Goal: Task Accomplishment & Management: Use online tool/utility

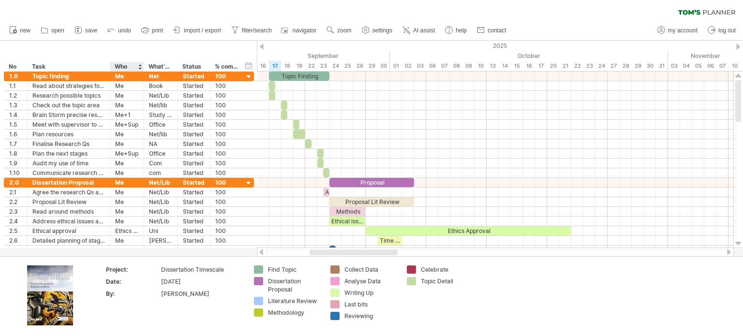
click at [135, 64] on div "Who" at bounding box center [127, 67] width 24 height 10
click at [160, 68] on div "What's needed" at bounding box center [161, 67] width 24 height 10
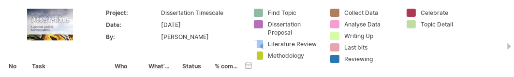
click at [509, 75] on div "Project: Dissertation Timescale Date: [DATE] By: [PERSON_NAME] Find Topic Disse…" at bounding box center [257, 39] width 514 height 79
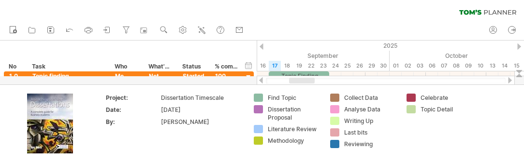
click at [284, 22] on div "new" at bounding box center [262, 30] width 524 height 20
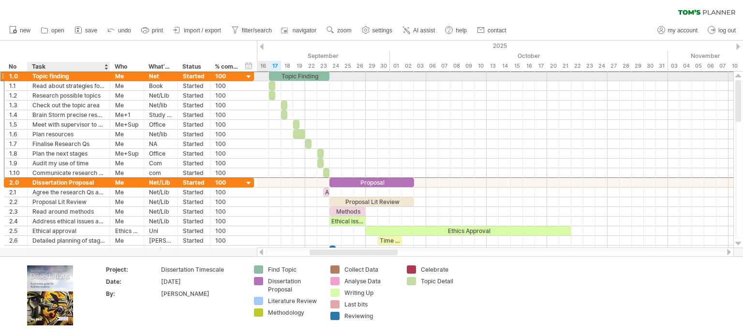
click at [82, 76] on div "Topic finding" at bounding box center [68, 76] width 73 height 9
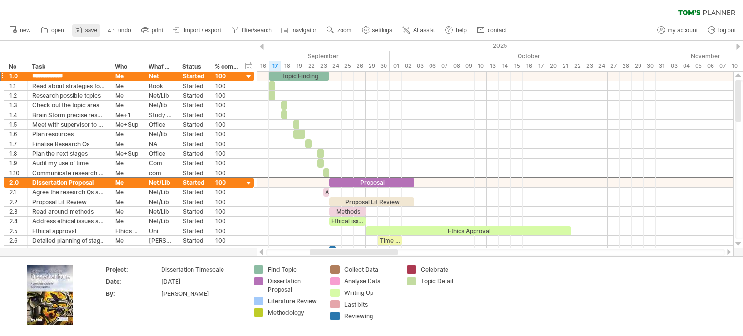
click at [86, 32] on span "save" at bounding box center [91, 30] width 12 height 7
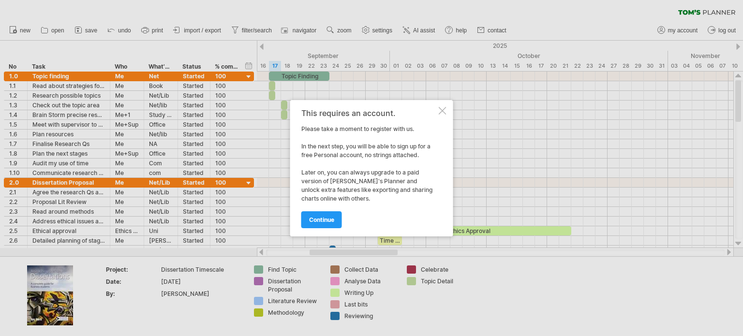
click at [443, 111] on div at bounding box center [443, 111] width 8 height 8
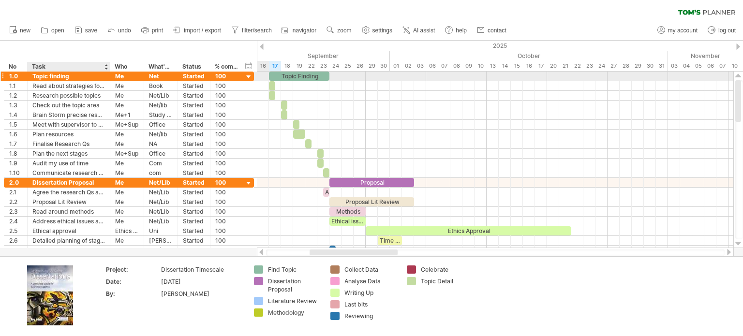
click at [88, 76] on div "Topic finding" at bounding box center [68, 76] width 73 height 9
click at [714, 253] on div at bounding box center [713, 253] width 16 height 7
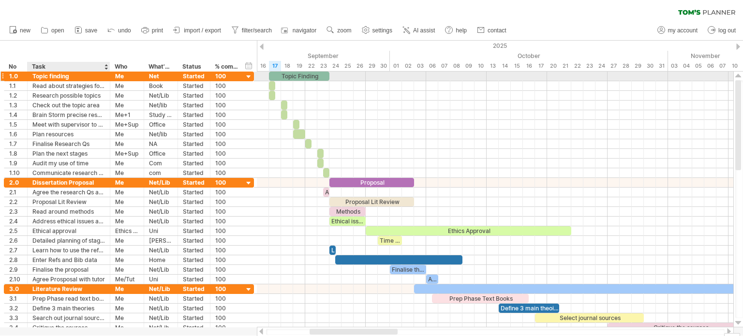
click at [95, 77] on div "Topic finding" at bounding box center [68, 76] width 73 height 9
click at [18, 77] on div "1.0" at bounding box center [15, 76] width 13 height 9
click at [315, 74] on div "Topic Finding" at bounding box center [299, 76] width 60 height 9
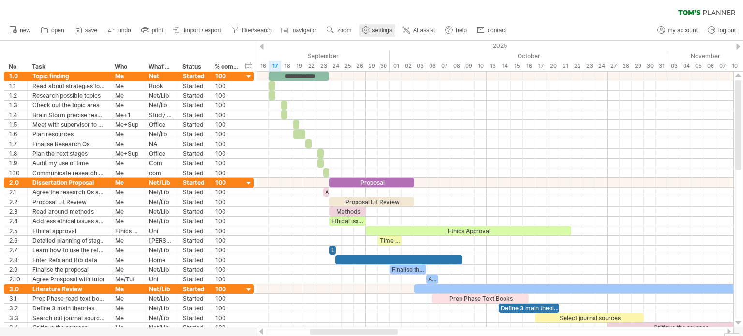
click at [391, 30] on span "settings" at bounding box center [383, 30] width 20 height 7
select select "*"
select select "**"
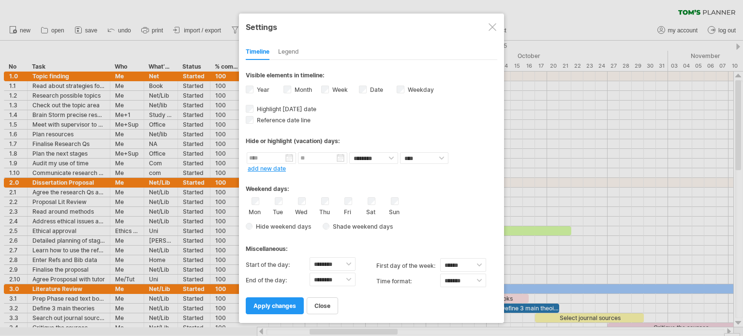
click at [492, 26] on div at bounding box center [493, 27] width 8 height 8
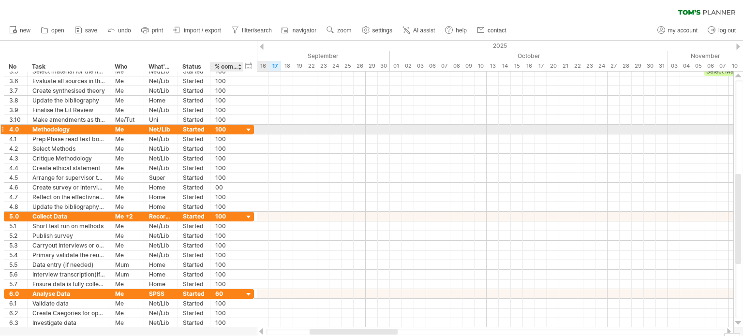
click at [249, 130] on div at bounding box center [248, 130] width 9 height 9
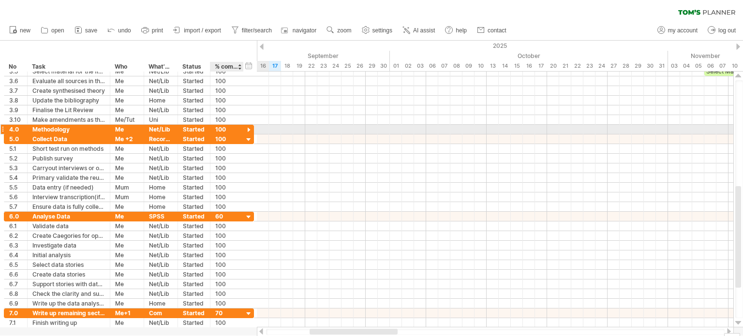
click at [249, 130] on div at bounding box center [248, 130] width 9 height 9
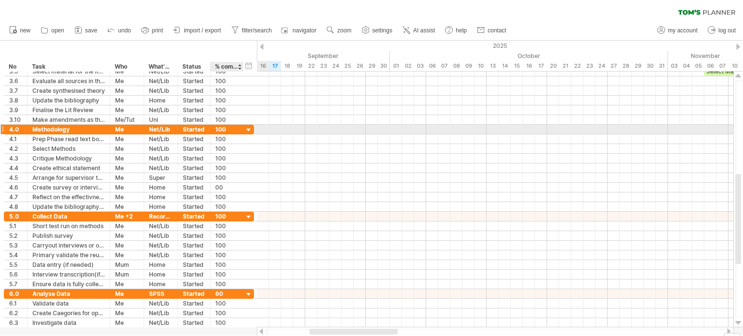
click at [249, 130] on div at bounding box center [248, 130] width 9 height 9
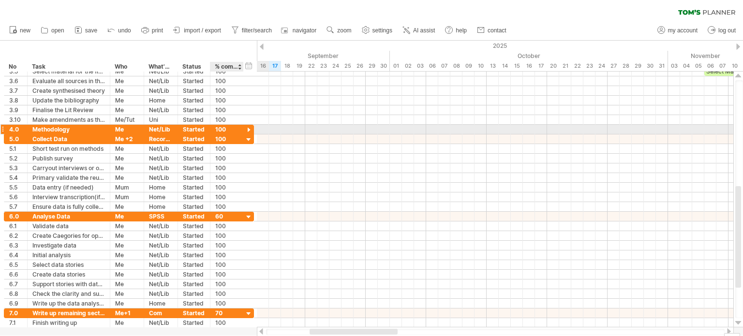
click at [249, 130] on div at bounding box center [248, 130] width 9 height 9
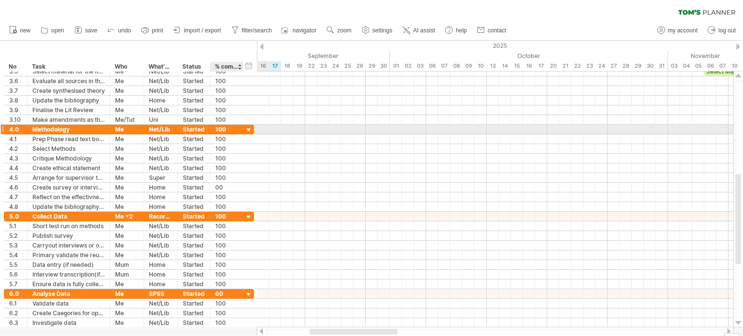
click at [249, 130] on div at bounding box center [248, 130] width 9 height 9
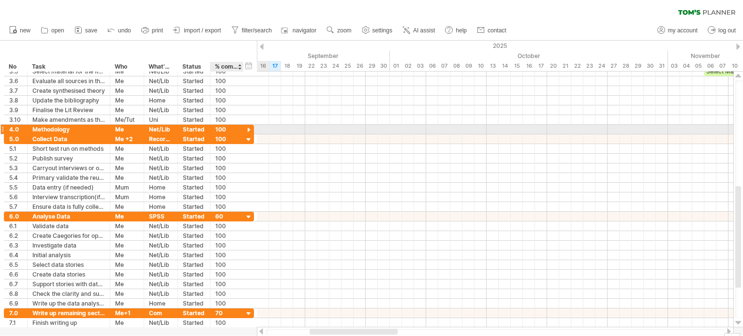
click at [249, 130] on div at bounding box center [248, 130] width 9 height 9
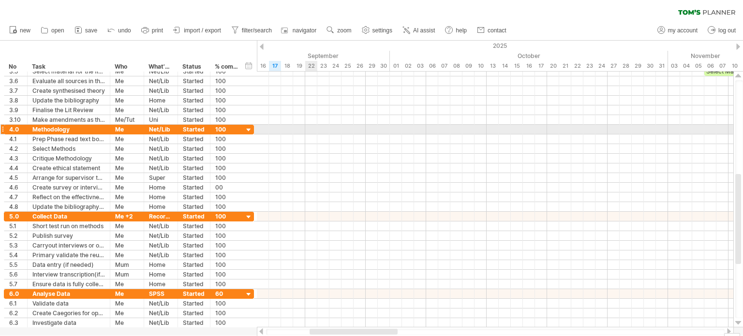
click at [309, 131] on div at bounding box center [495, 130] width 477 height 10
click at [328, 129] on div at bounding box center [495, 130] width 477 height 10
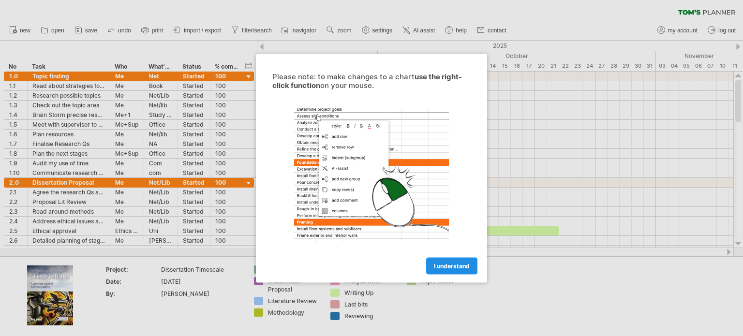
click at [448, 269] on span "I understand" at bounding box center [452, 265] width 36 height 7
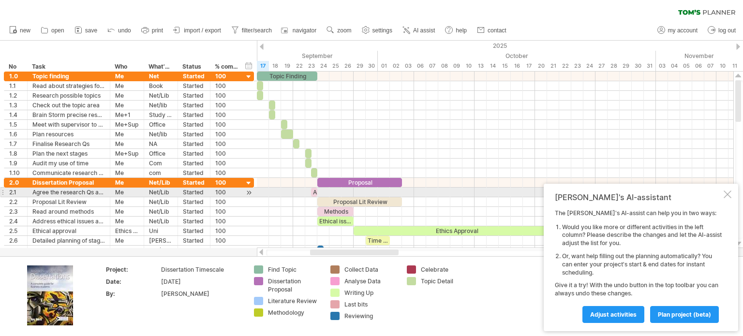
click at [726, 195] on div at bounding box center [728, 195] width 8 height 8
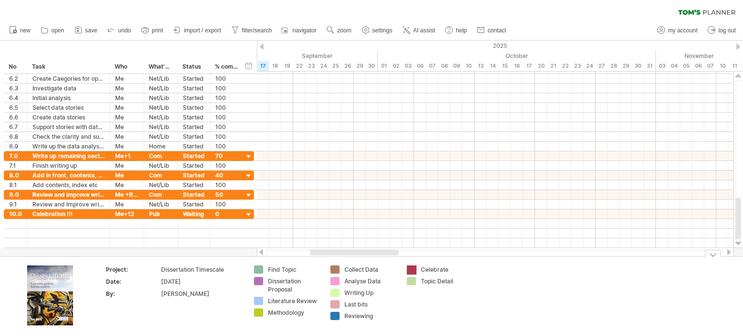
click at [411, 268] on div "Trying to reach plan.tomsplanner.com Connected again... 0% clear filter new *" at bounding box center [371, 168] width 743 height 336
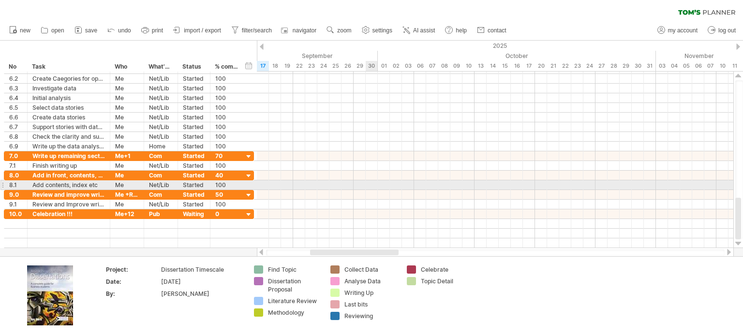
click at [375, 181] on div at bounding box center [495, 185] width 477 height 10
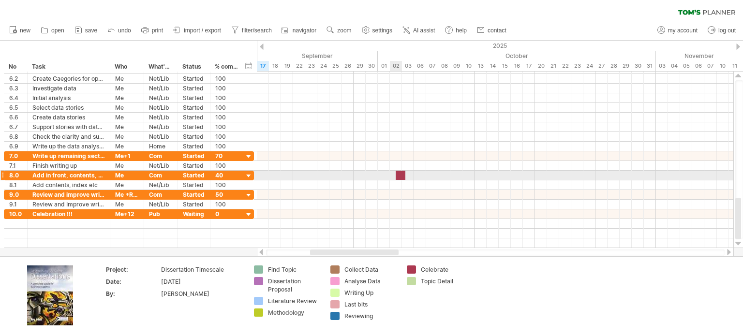
drag, startPoint x: 414, startPoint y: 267, endPoint x: 402, endPoint y: 178, distance: 89.8
click at [402, 178] on div "Trying to reach plan.tomsplanner.com Connected again... 0% clear filter new *" at bounding box center [371, 168] width 743 height 336
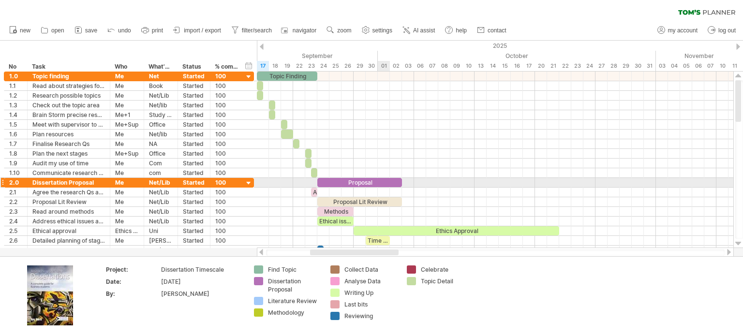
click at [380, 179] on div "Proposal" at bounding box center [359, 182] width 85 height 9
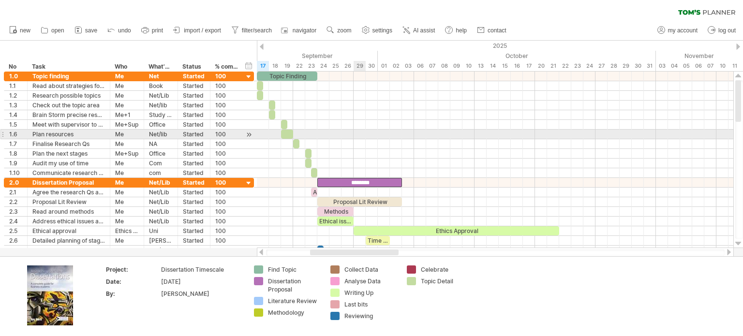
click at [355, 131] on div at bounding box center [495, 135] width 477 height 10
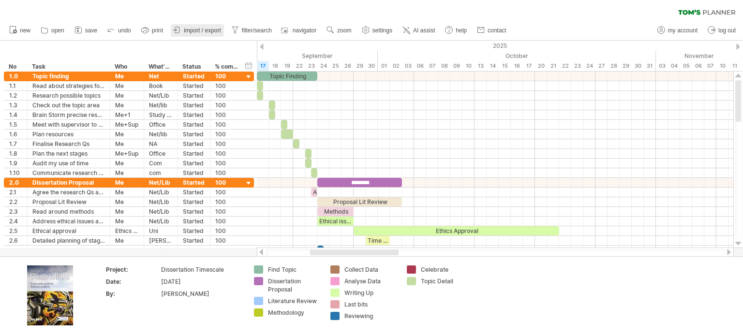
click at [183, 30] on link "import / export" at bounding box center [197, 30] width 53 height 13
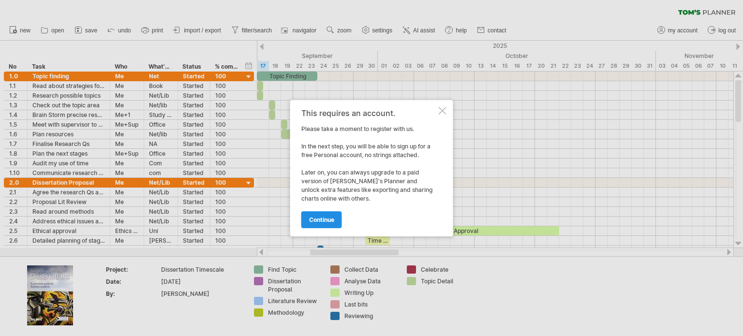
click at [325, 214] on link "continue" at bounding box center [321, 219] width 41 height 17
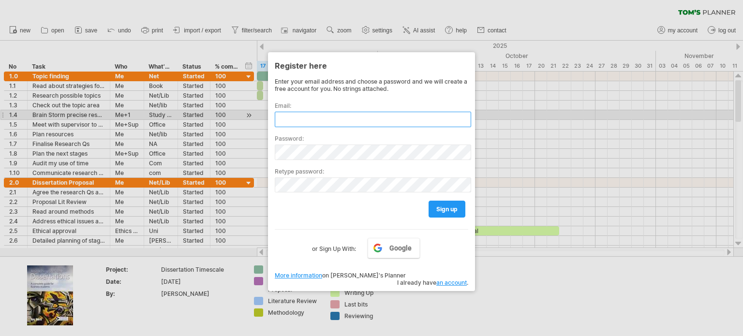
click at [301, 117] on input "text" at bounding box center [373, 119] width 196 height 15
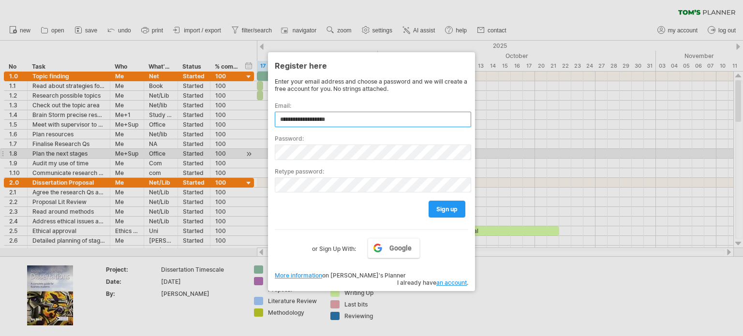
type input "**********"
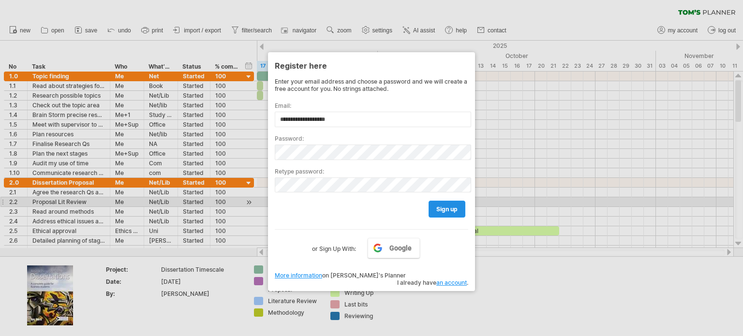
click at [439, 208] on span "sign up" at bounding box center [446, 209] width 21 height 7
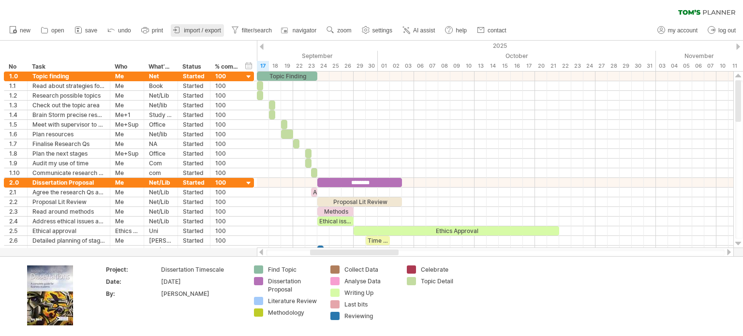
click at [201, 31] on span "import / export" at bounding box center [202, 30] width 37 height 7
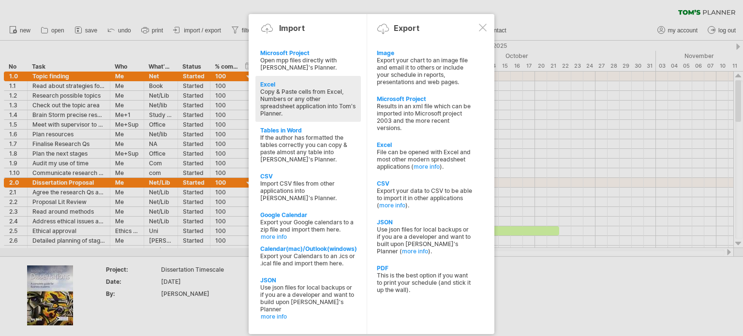
click at [312, 93] on div "Copy & Paste cells from Excel, Numbers or any other spreadsheet application int…" at bounding box center [308, 102] width 96 height 29
type textarea "**********"
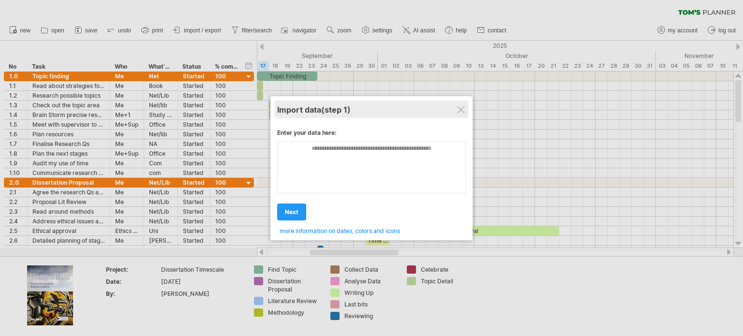
click at [460, 115] on div "Import data (step 1)" at bounding box center [371, 109] width 189 height 17
click at [456, 108] on div "Import data (step 1)" at bounding box center [371, 109] width 189 height 17
click at [462, 111] on div at bounding box center [461, 110] width 8 height 8
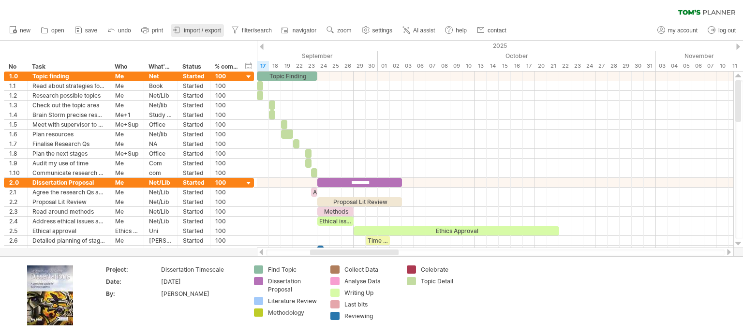
click at [188, 27] on span "import / export" at bounding box center [202, 30] width 37 height 7
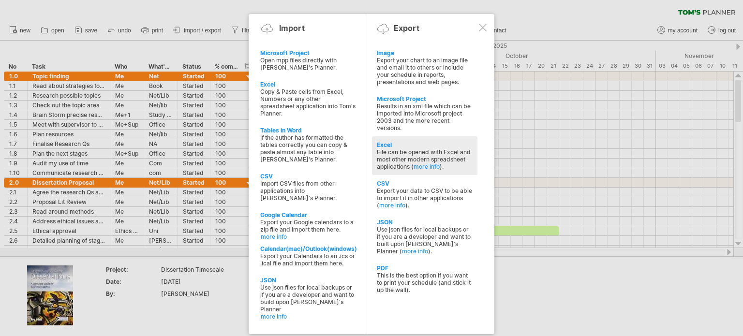
click at [420, 148] on div "Excel" at bounding box center [425, 144] width 96 height 7
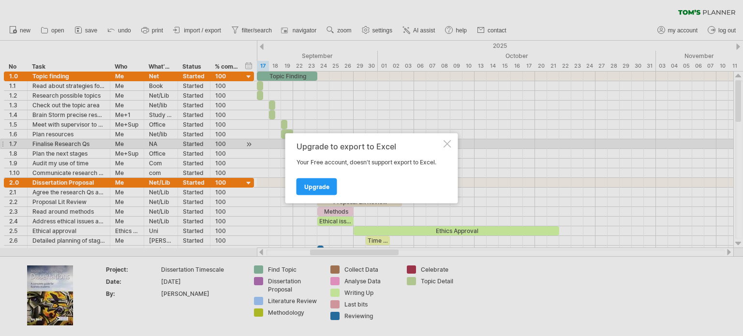
click at [450, 144] on div at bounding box center [448, 144] width 8 height 8
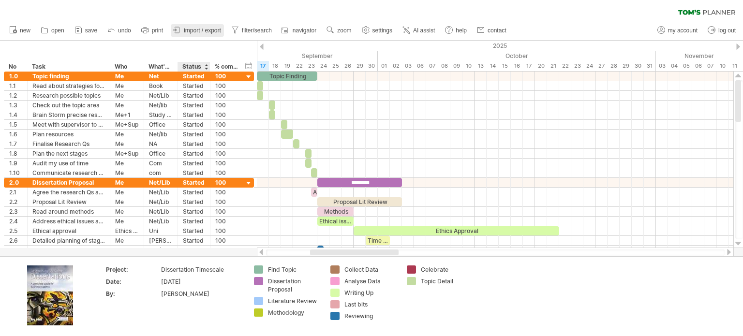
click at [202, 35] on link "import / export" at bounding box center [197, 30] width 53 height 13
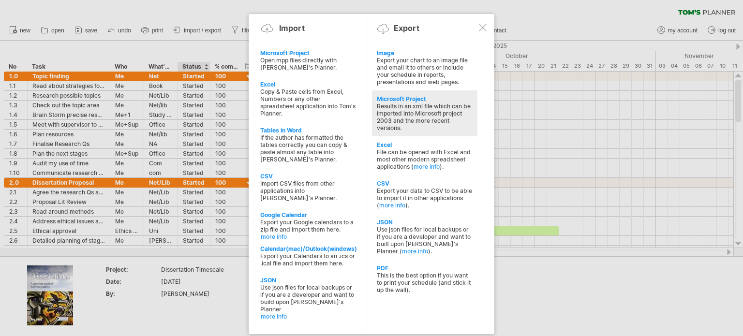
click at [455, 121] on div "Results in an xml file which can be imported into Microsoft project 2003 and th…" at bounding box center [425, 117] width 96 height 29
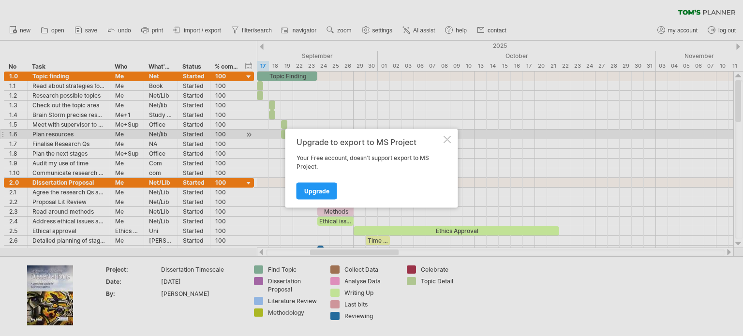
click at [447, 137] on div at bounding box center [448, 139] width 8 height 8
